Goal: Transaction & Acquisition: Book appointment/travel/reservation

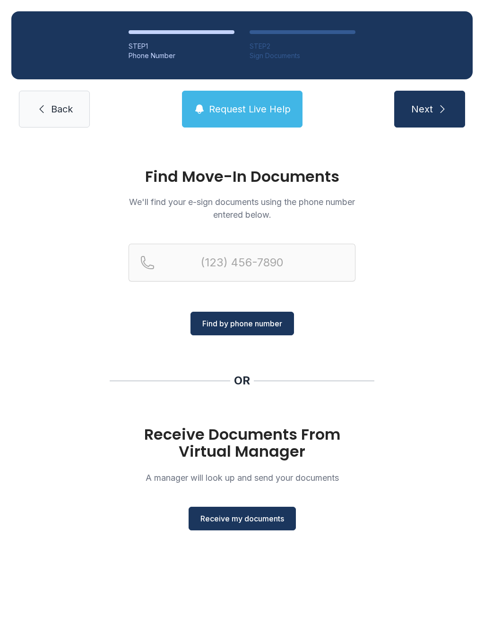
click at [57, 101] on link "Back" at bounding box center [54, 109] width 71 height 37
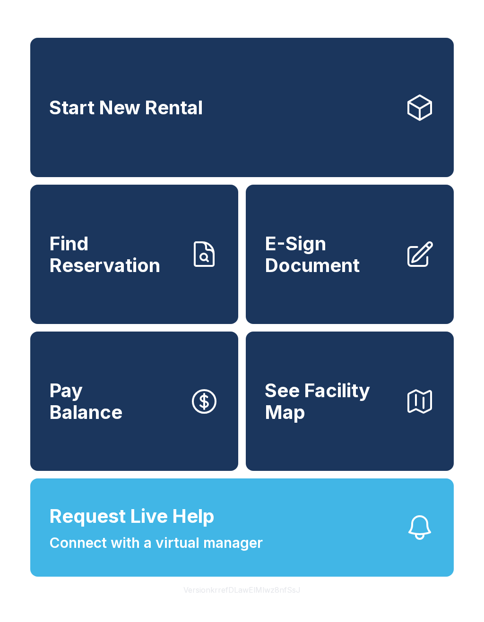
click at [124, 260] on span "Find Reservation" at bounding box center [115, 254] width 132 height 43
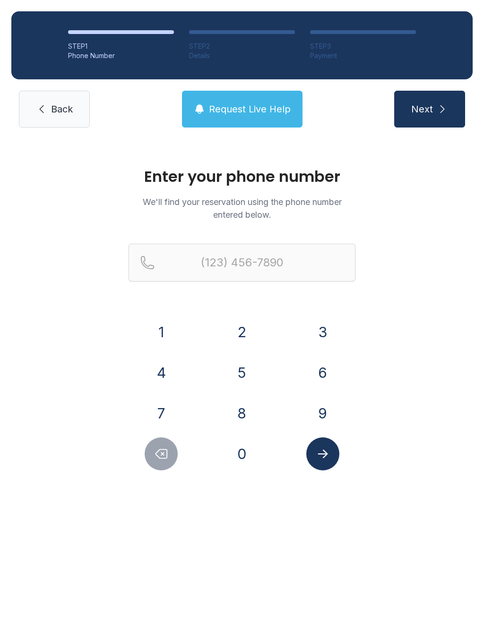
click at [49, 101] on link "Back" at bounding box center [54, 109] width 71 height 37
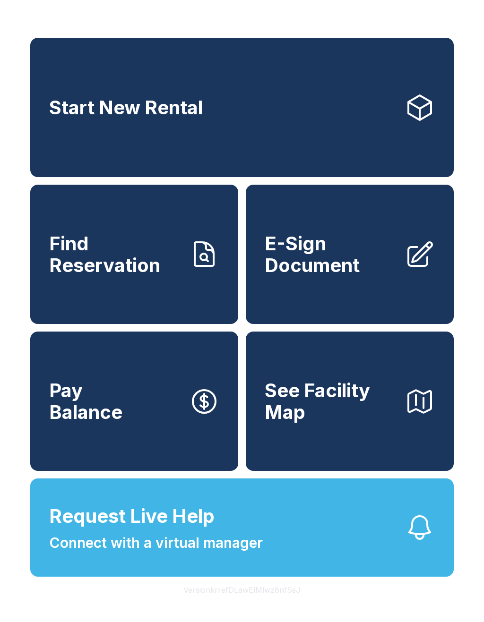
click at [142, 108] on span "Start New Rental" at bounding box center [125, 108] width 153 height 22
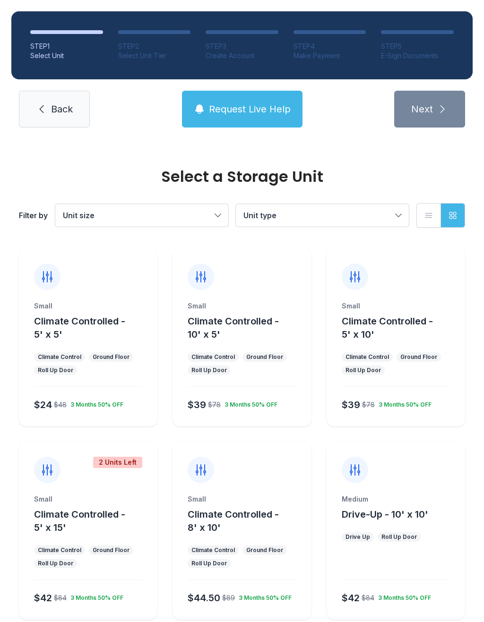
click at [85, 303] on div "Small" at bounding box center [88, 305] width 108 height 9
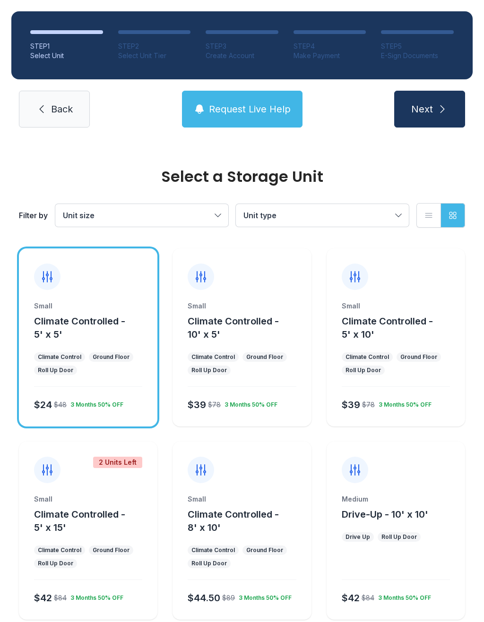
click at [252, 339] on button "Climate Controlled - 10' x 5'" at bounding box center [247, 328] width 119 height 26
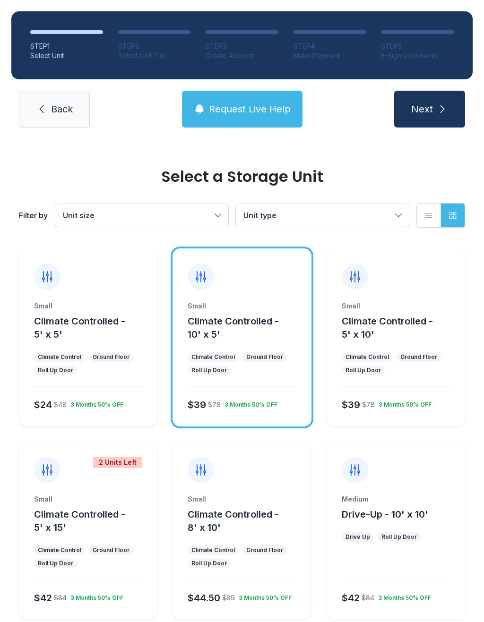
click at [446, 104] on icon "submit" at bounding box center [441, 108] width 11 height 11
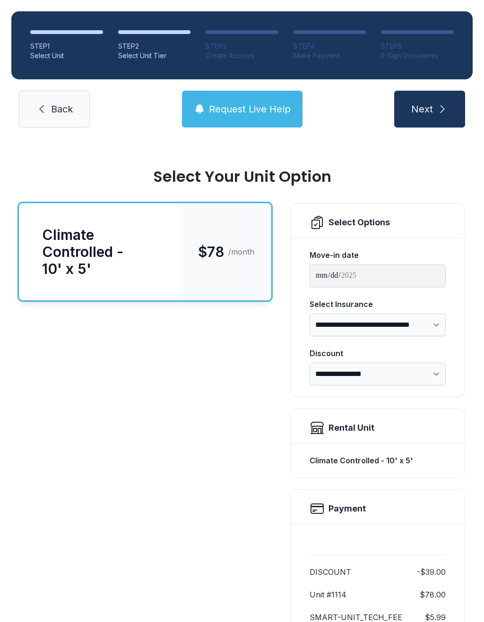
click at [435, 107] on button "Next" at bounding box center [429, 109] width 71 height 37
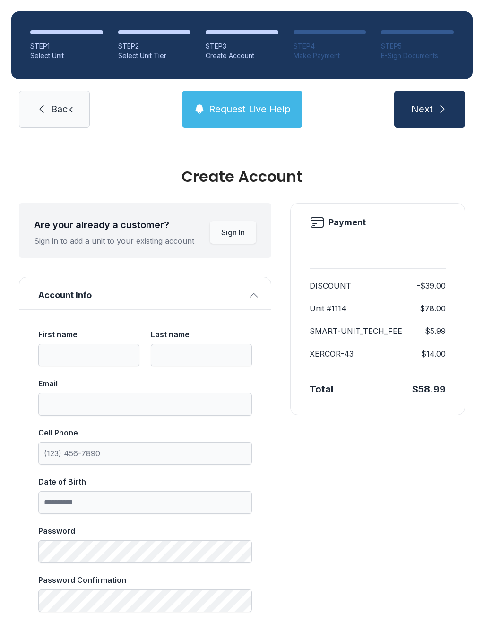
click at [51, 102] on span "Back" at bounding box center [62, 108] width 22 height 13
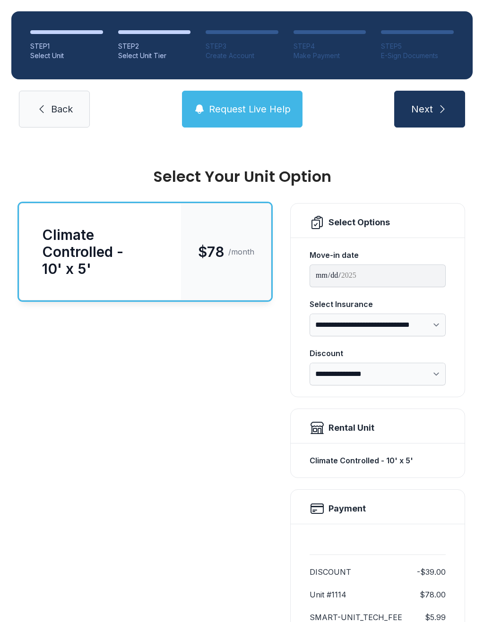
click at [439, 105] on icon "submit" at bounding box center [441, 108] width 11 height 11
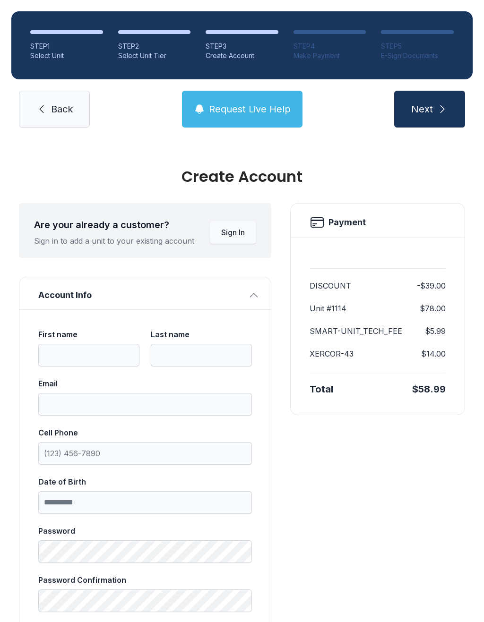
click at [435, 97] on button "Next" at bounding box center [429, 109] width 71 height 37
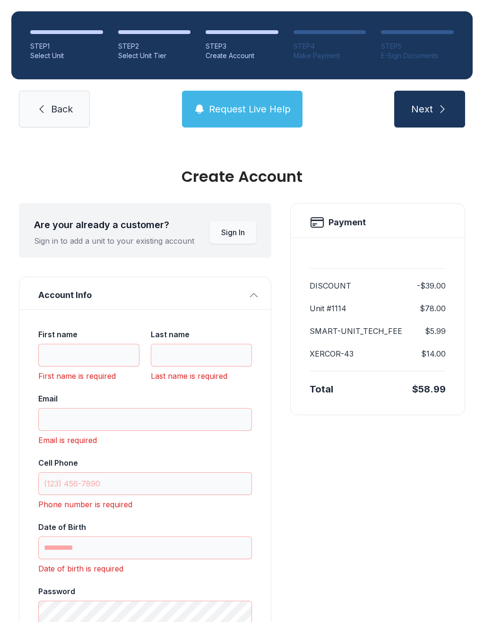
click at [54, 105] on span "Back" at bounding box center [62, 108] width 22 height 13
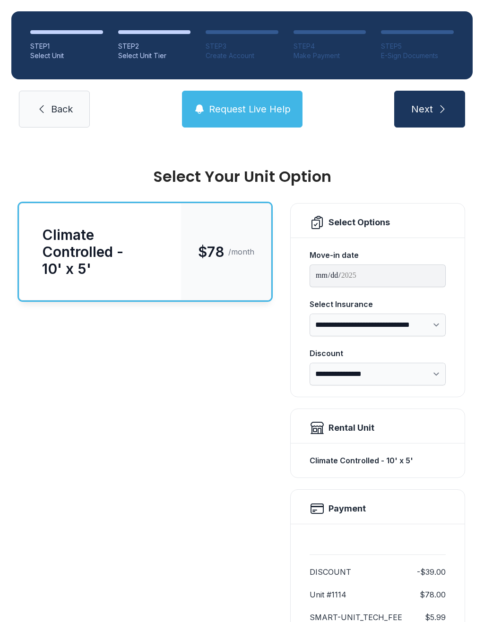
click at [54, 105] on span "Back" at bounding box center [62, 108] width 22 height 13
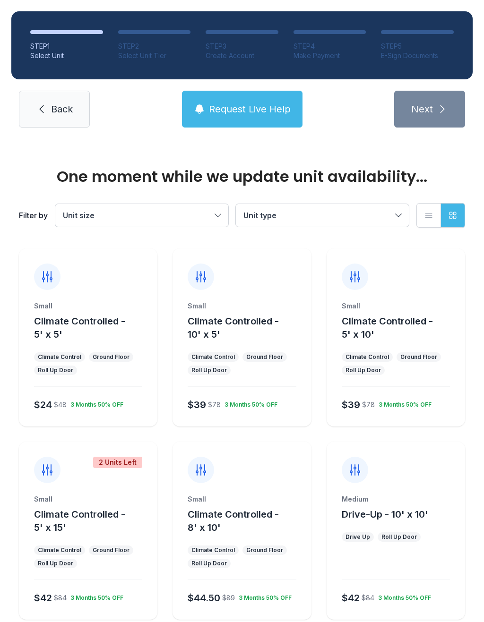
click at [58, 102] on span "Back" at bounding box center [62, 108] width 22 height 13
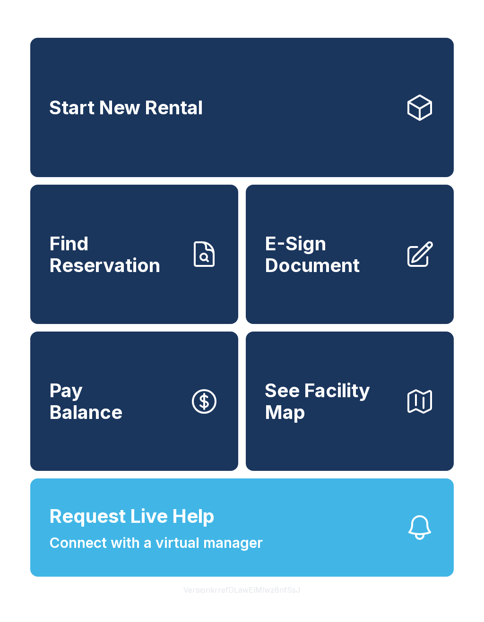
click at [56, 97] on link "Start New Rental" at bounding box center [241, 107] width 423 height 139
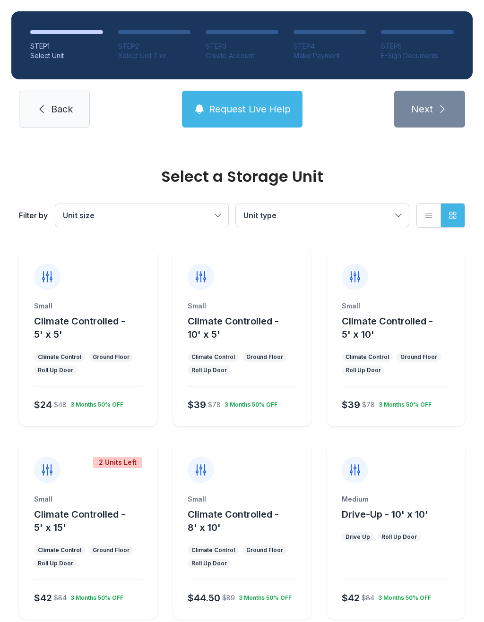
click at [48, 111] on link "Back" at bounding box center [54, 109] width 71 height 37
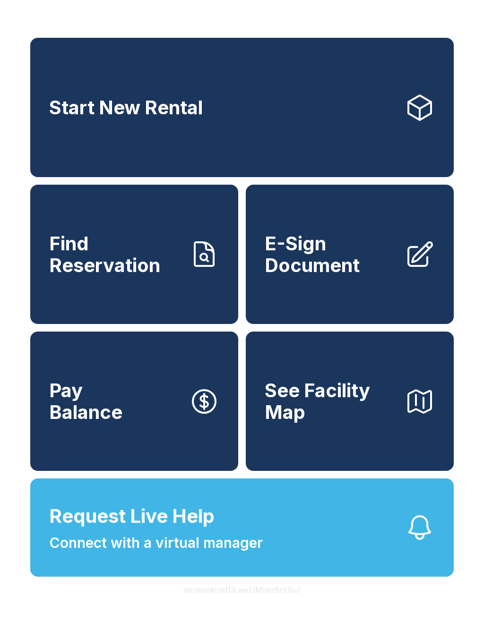
click at [244, 603] on button "Version krrefDLawElMlwz8nfSsJ" at bounding box center [242, 590] width 132 height 26
click at [176, 530] on span "Request Live Help" at bounding box center [131, 516] width 165 height 28
